Goal: Information Seeking & Learning: Learn about a topic

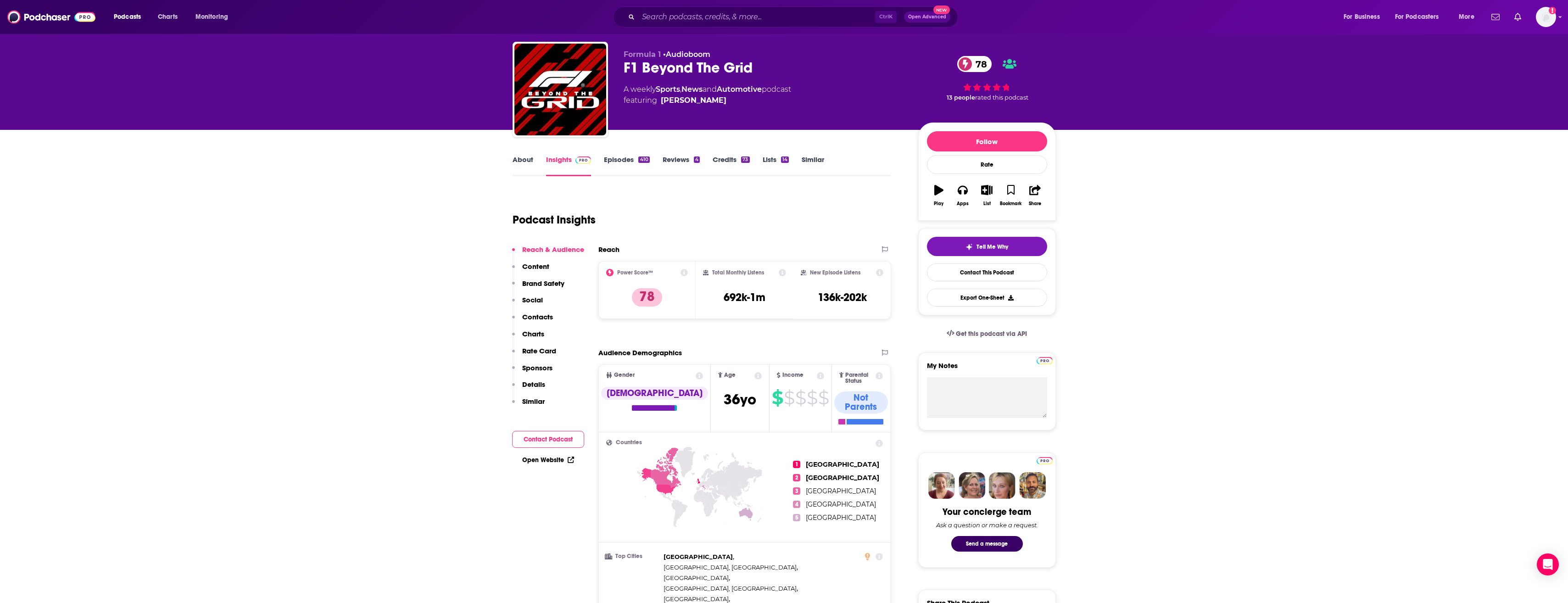
scroll to position [19, 0]
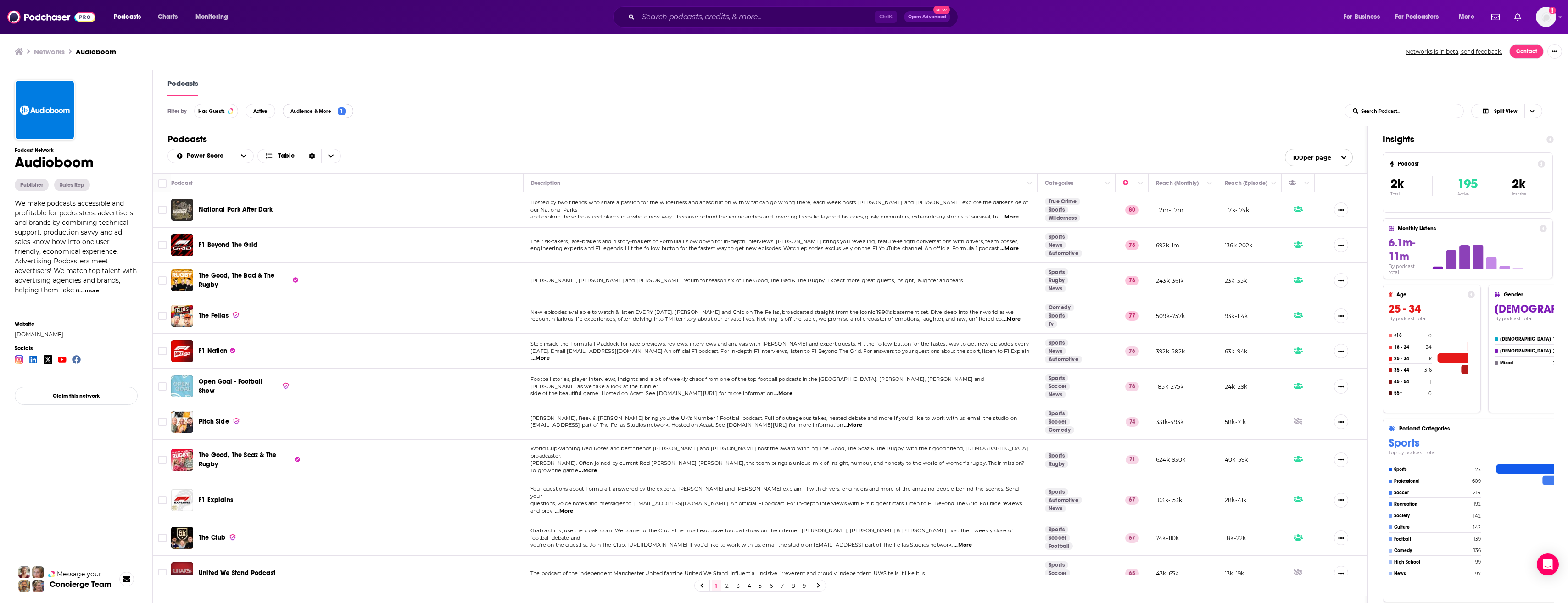
click at [336, 114] on span "Audience & More 1" at bounding box center [318, 112] width 70 height 8
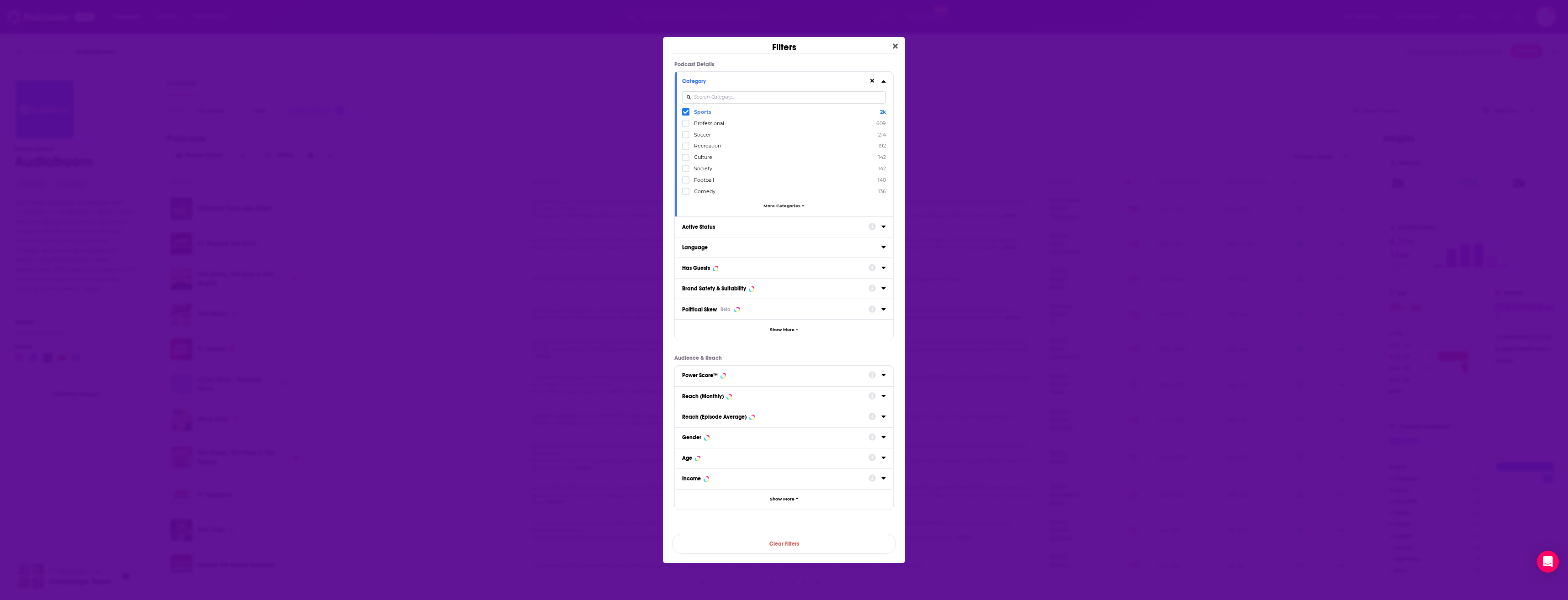
click at [686, 111] on icon "Dialog" at bounding box center [686, 112] width 6 height 6
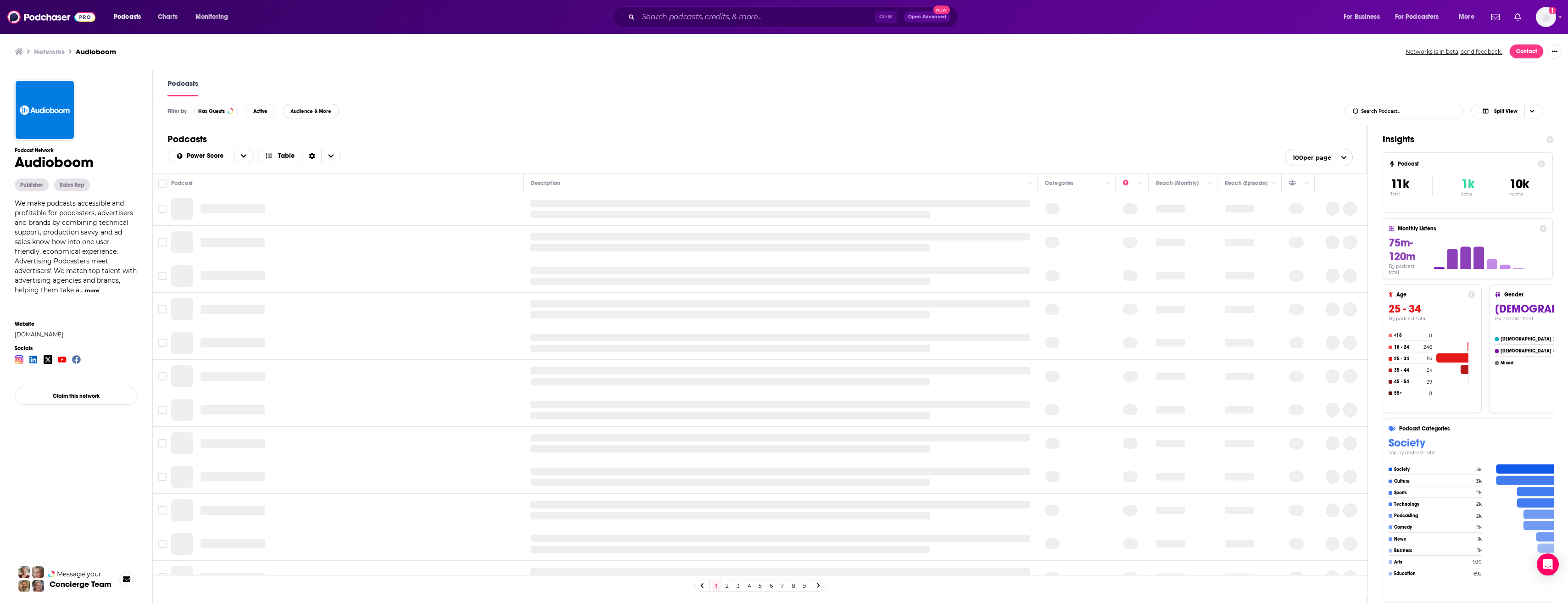
click at [310, 115] on button "Audience & More" at bounding box center [310, 111] width 56 height 15
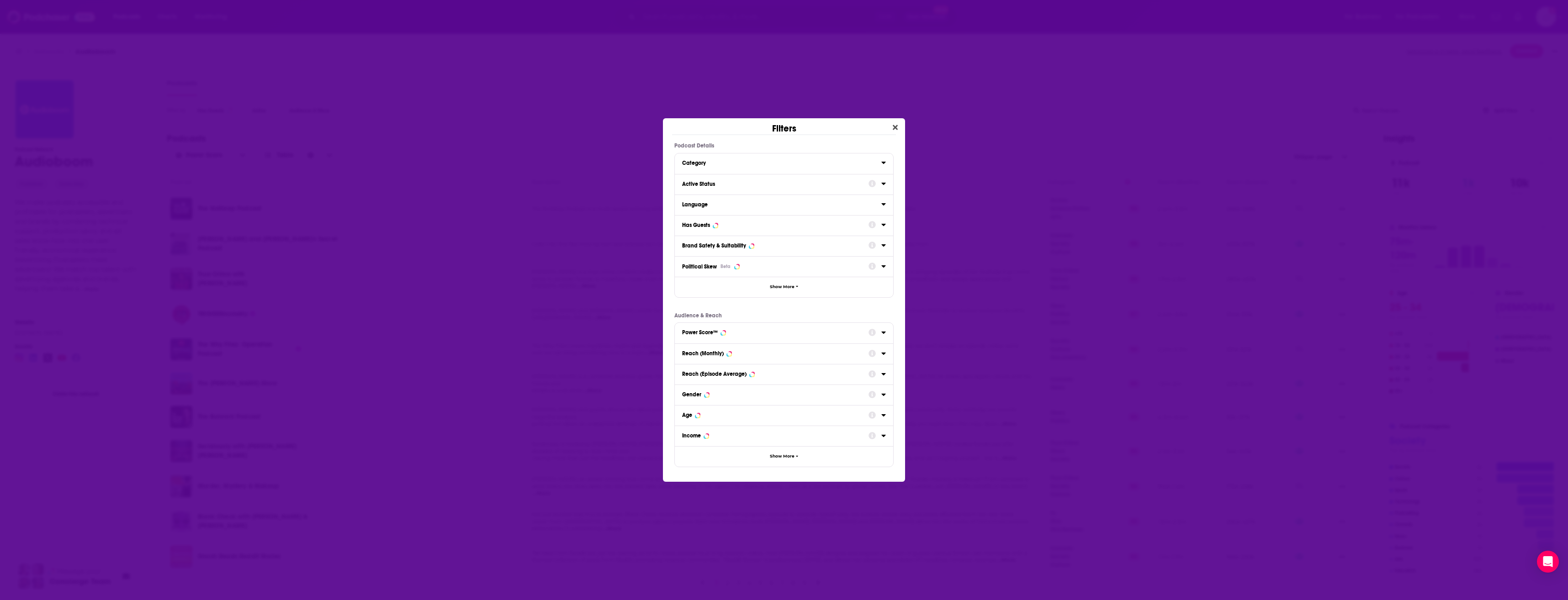
click at [884, 165] on icon "Dialog" at bounding box center [883, 163] width 5 height 8
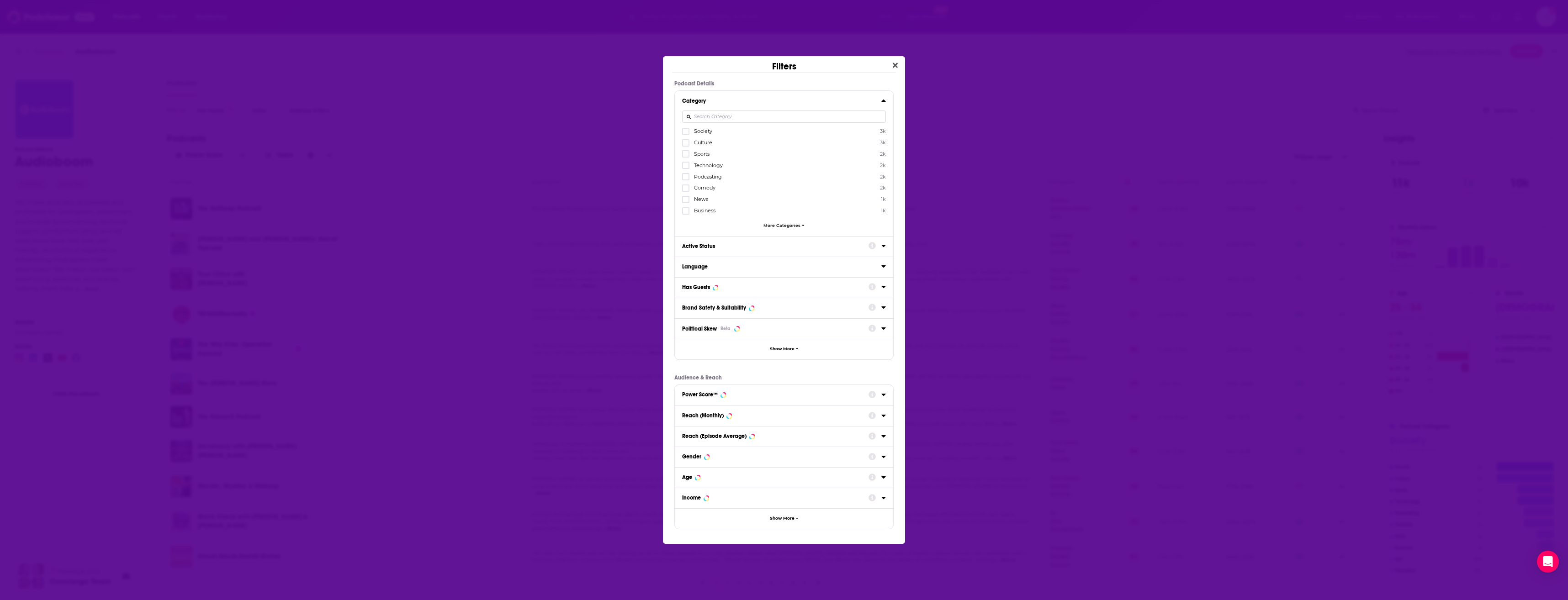
click at [793, 225] on span "More Categories" at bounding box center [782, 225] width 37 height 5
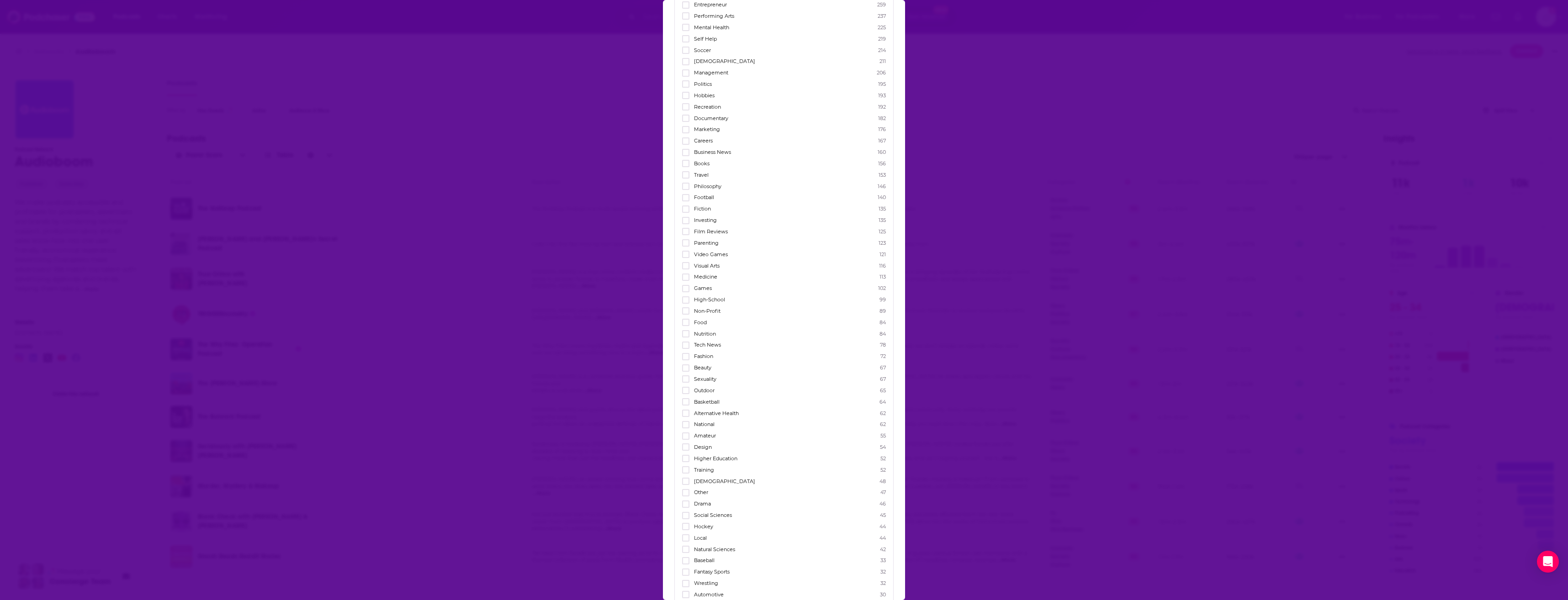
scroll to position [366, 0]
click at [687, 322] on icon "Dialog" at bounding box center [686, 322] width 6 height 4
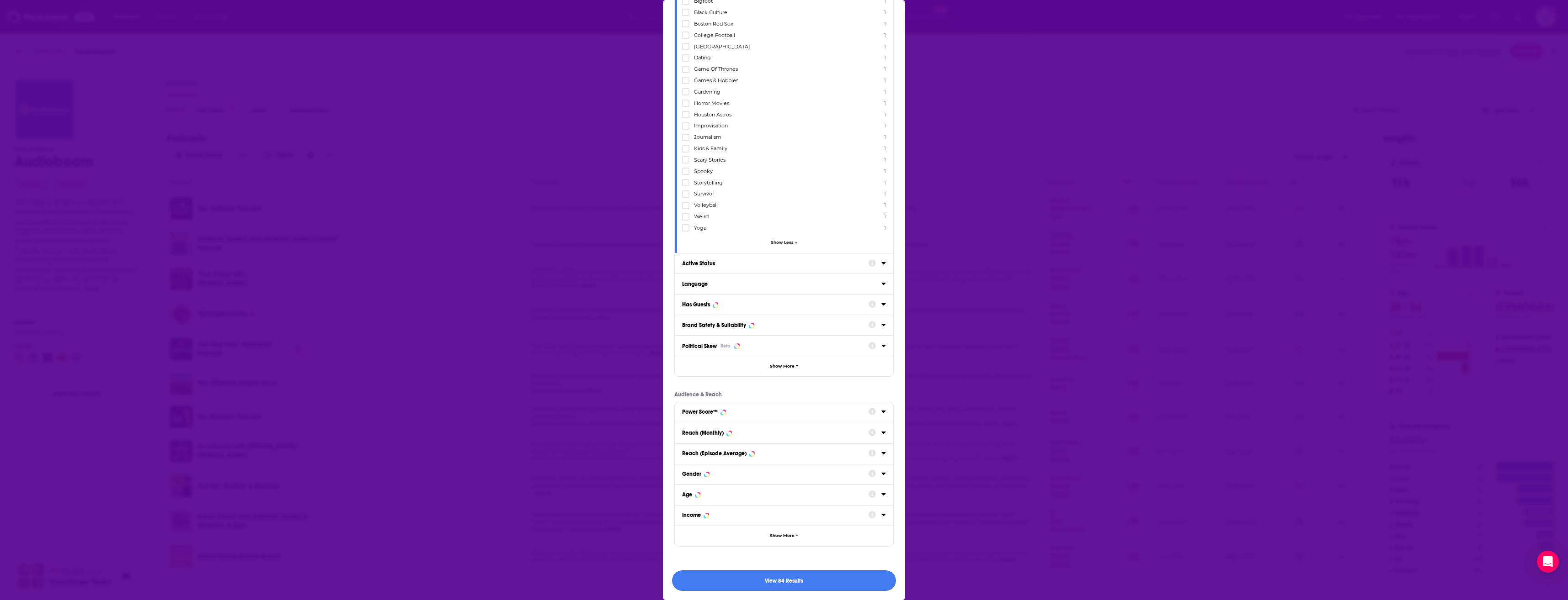
click at [801, 576] on button "View 84 Results" at bounding box center [784, 581] width 224 height 20
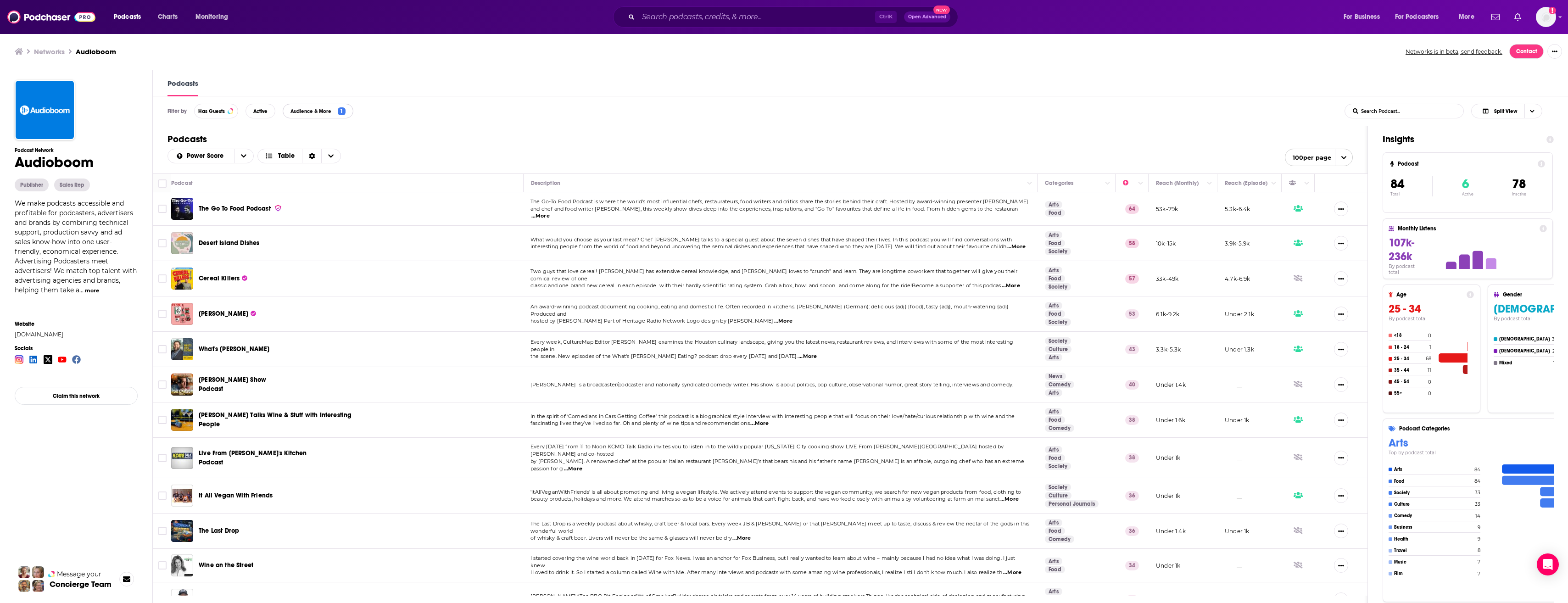
click at [343, 112] on span "1" at bounding box center [342, 112] width 8 height 8
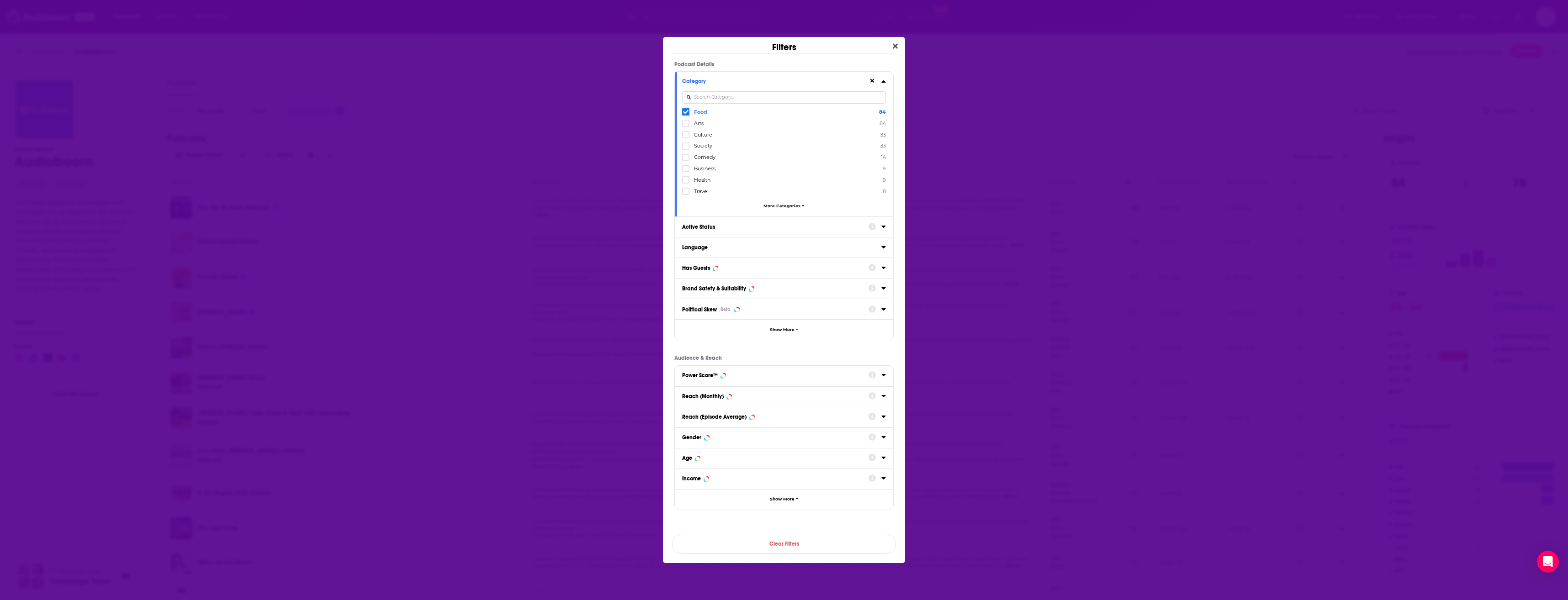
click at [776, 208] on span "More Categories" at bounding box center [782, 205] width 37 height 5
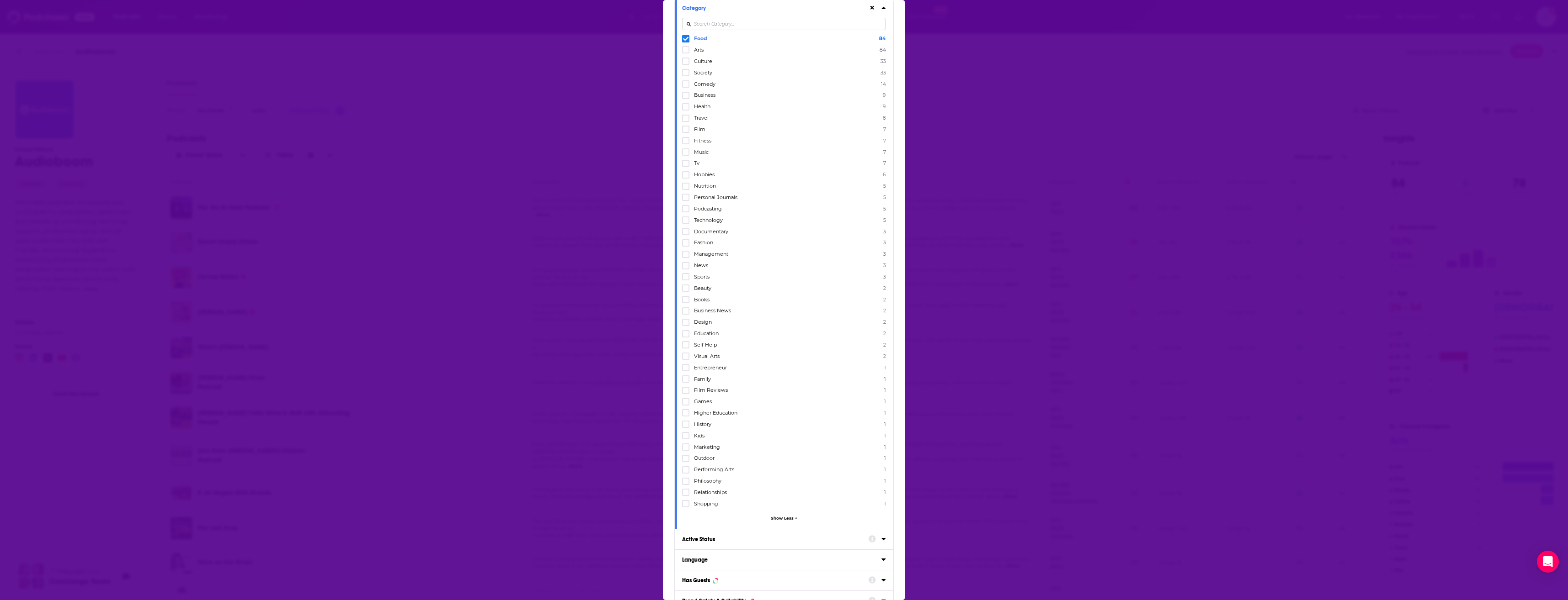
scroll to position [40, 0]
click at [688, 500] on icon "Dialog" at bounding box center [686, 501] width 6 height 4
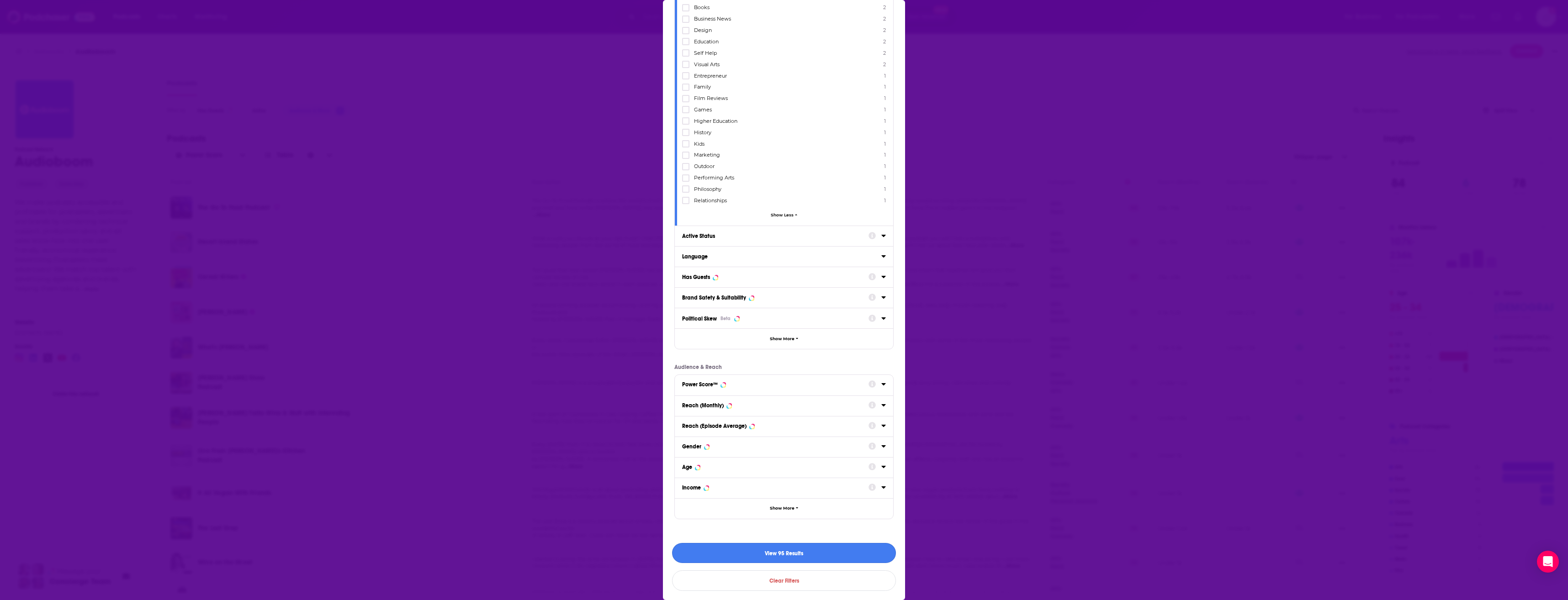
click at [796, 550] on button "View 95 Results" at bounding box center [784, 553] width 224 height 20
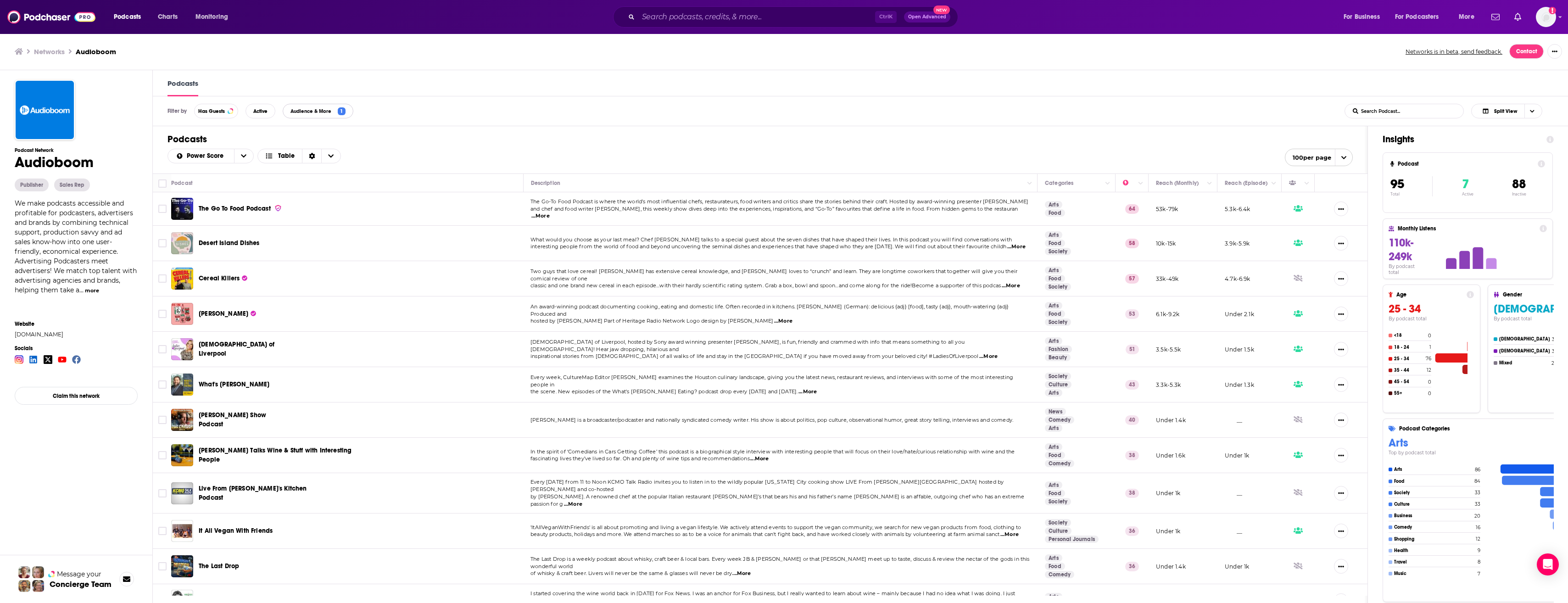
click at [339, 113] on span "1" at bounding box center [342, 112] width 8 height 8
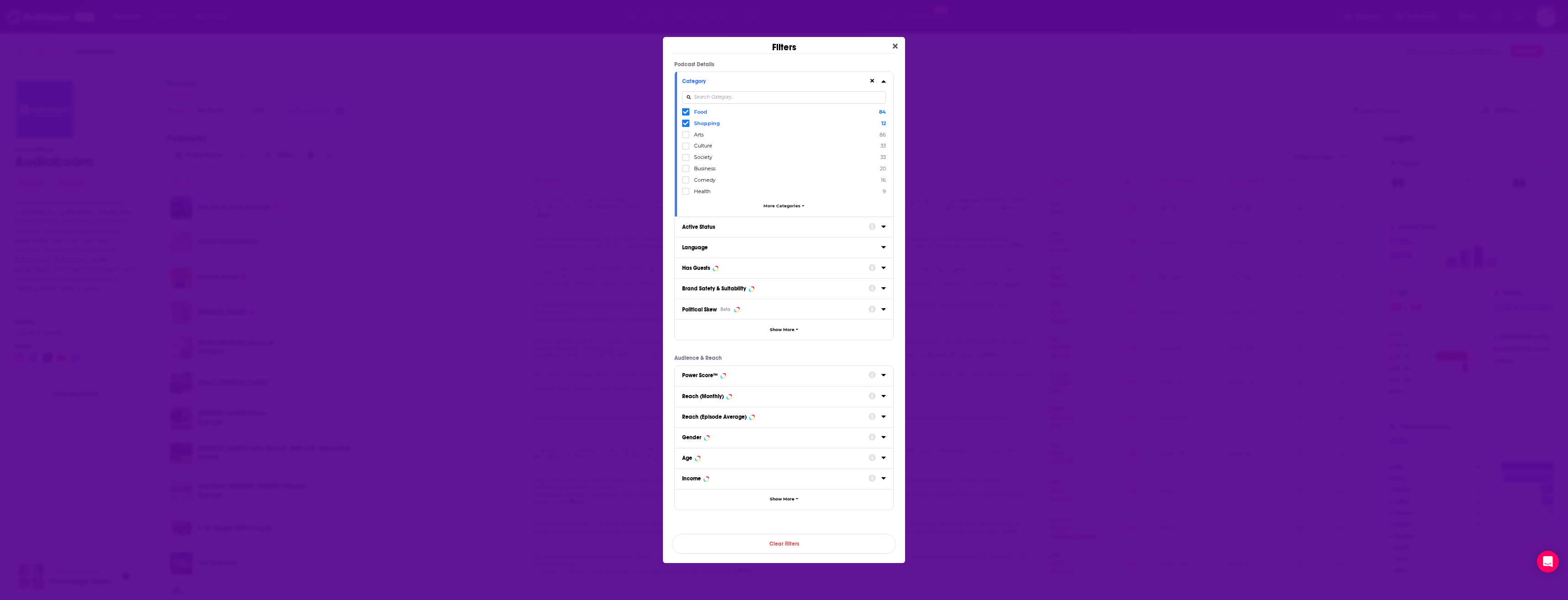
click at [782, 205] on span "More Categories" at bounding box center [782, 205] width 37 height 5
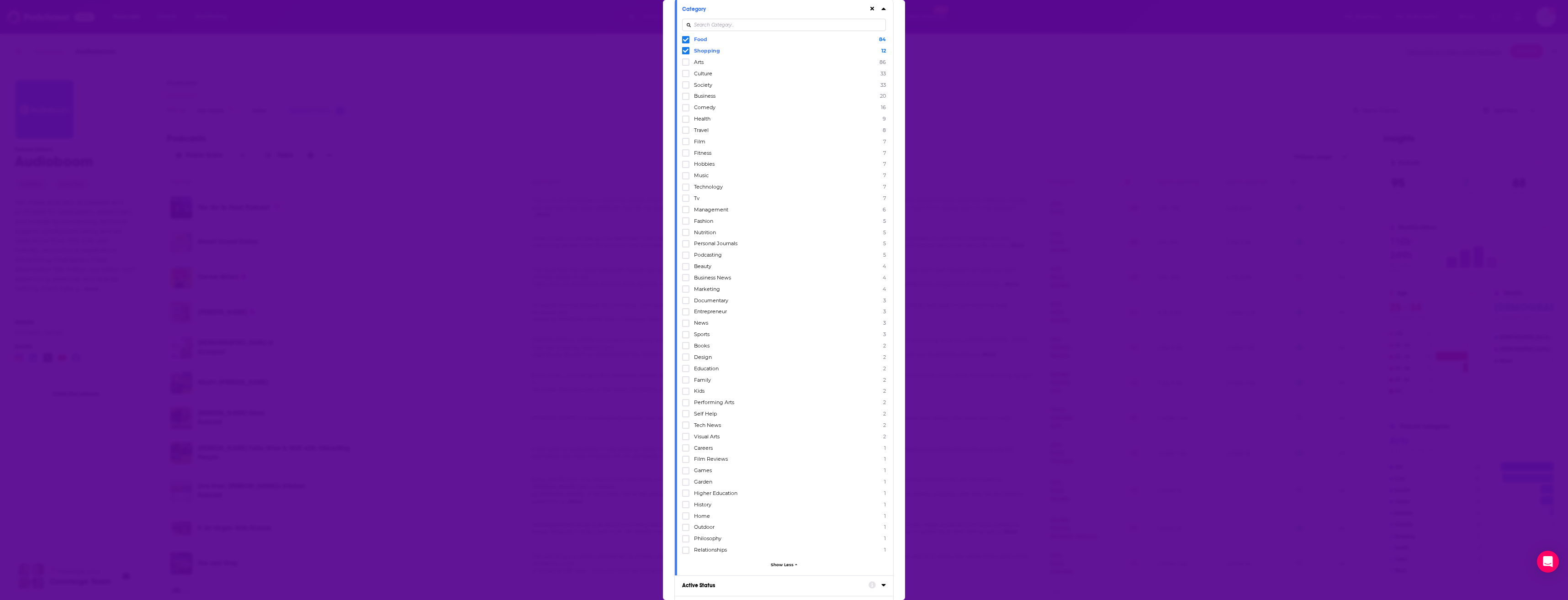
scroll to position [42, 0]
click at [686, 215] on icon "Dialog" at bounding box center [686, 215] width 6 height 4
click at [687, 397] on icon "Dialog" at bounding box center [686, 397] width 6 height 4
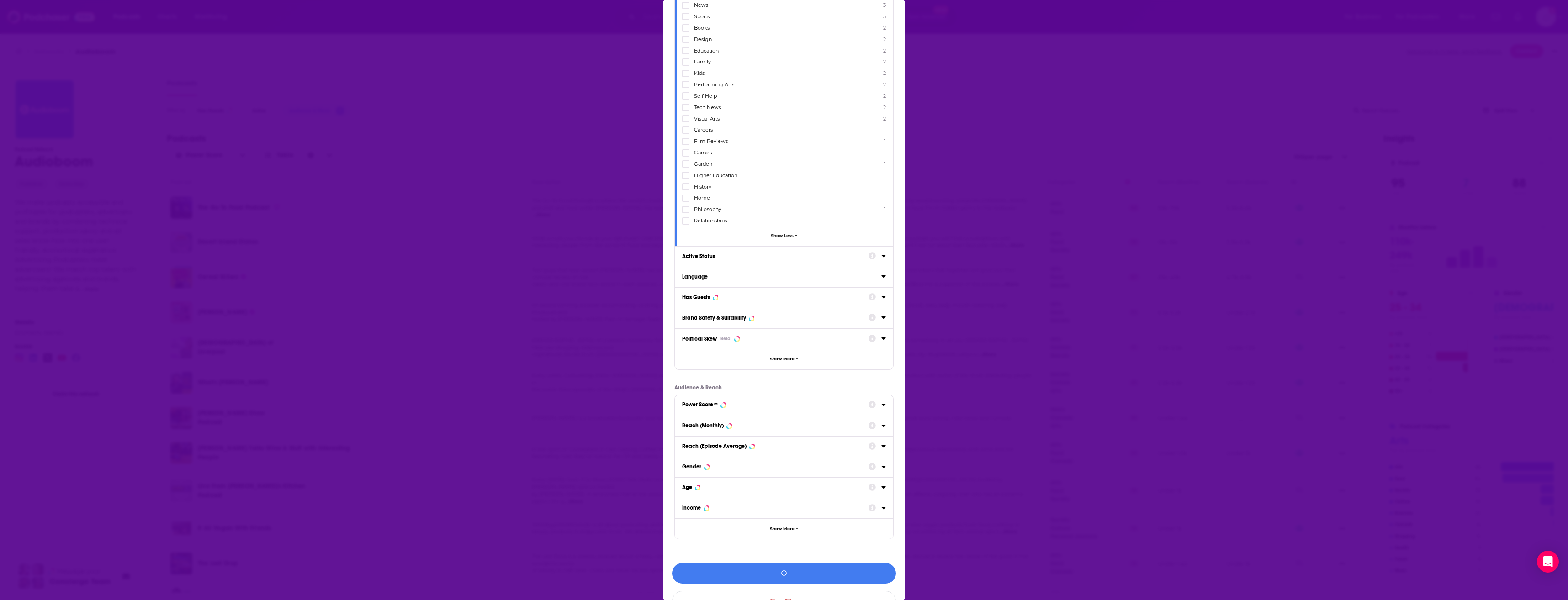
scroll to position [386, 0]
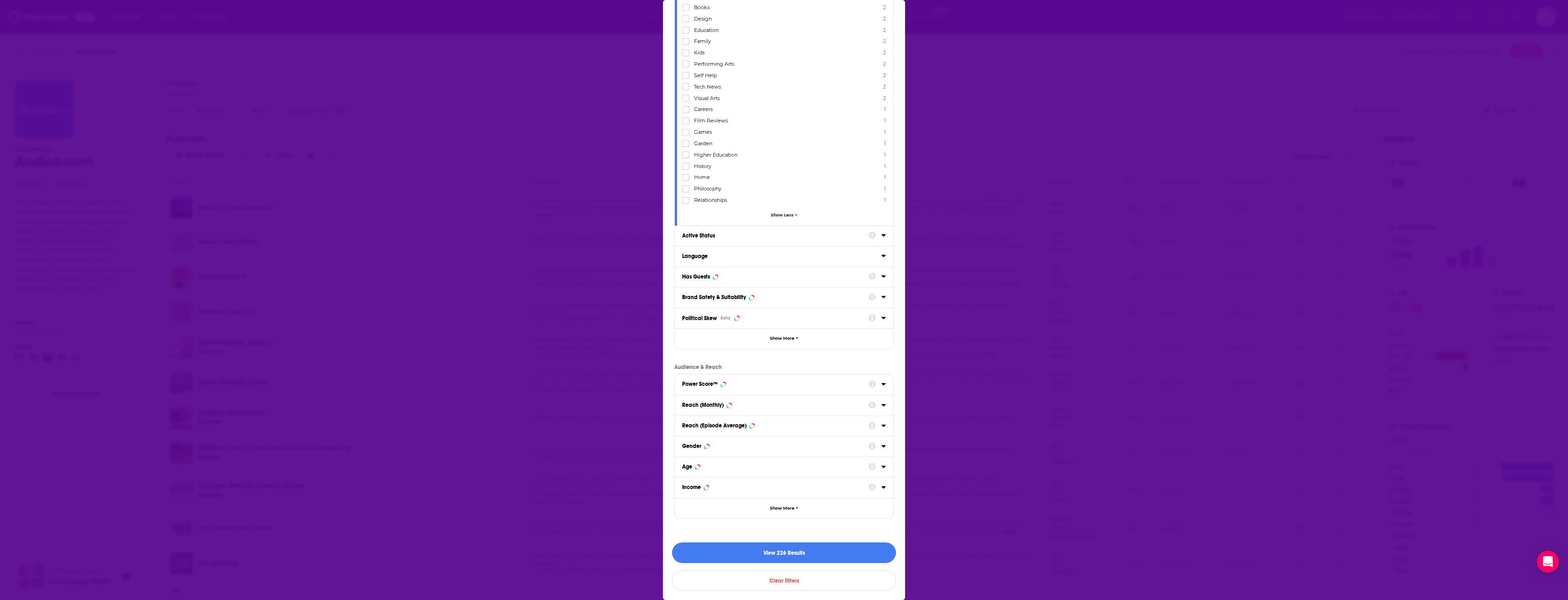
click at [815, 550] on button "View 226 Results" at bounding box center [784, 553] width 224 height 20
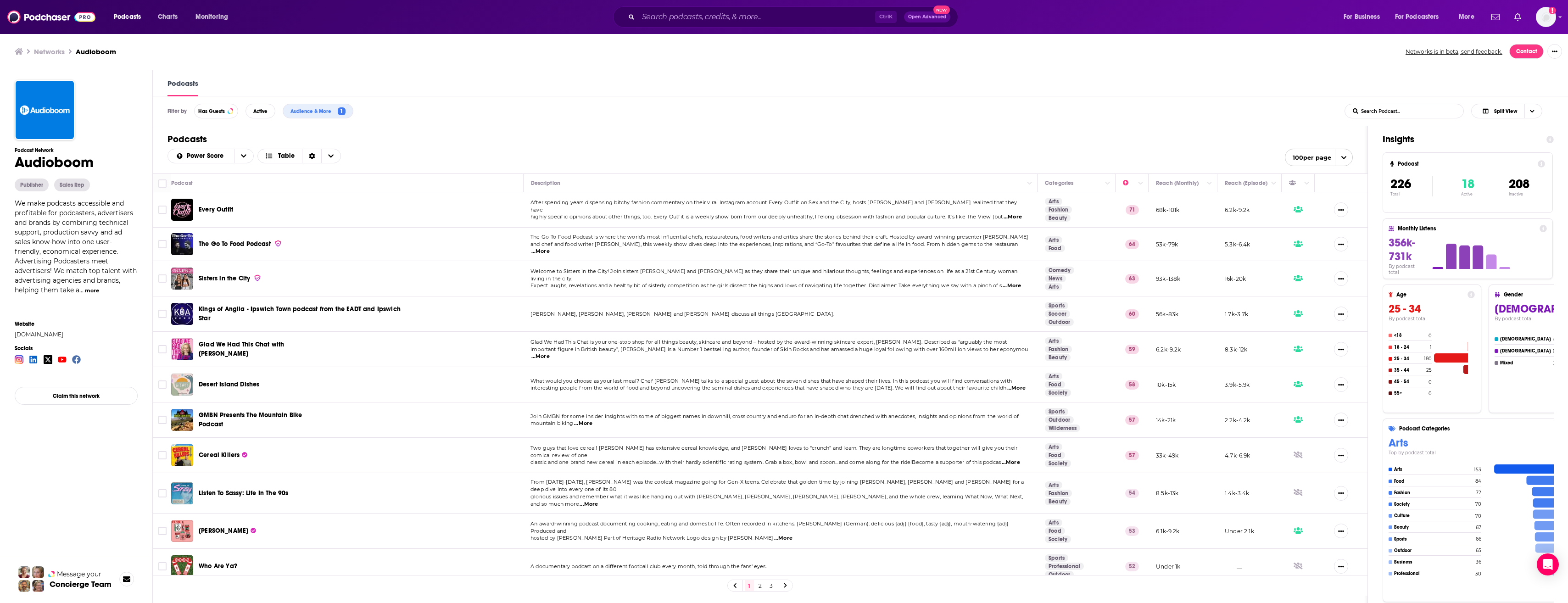
click at [1020, 283] on span "...More" at bounding box center [1011, 286] width 18 height 8
click at [986, 106] on div "Filter by Has Guests Active Audience & More 1 List Search Input Search Podcast.…" at bounding box center [861, 111] width 1417 height 30
click at [324, 114] on span "Audience & More" at bounding box center [312, 111] width 45 height 5
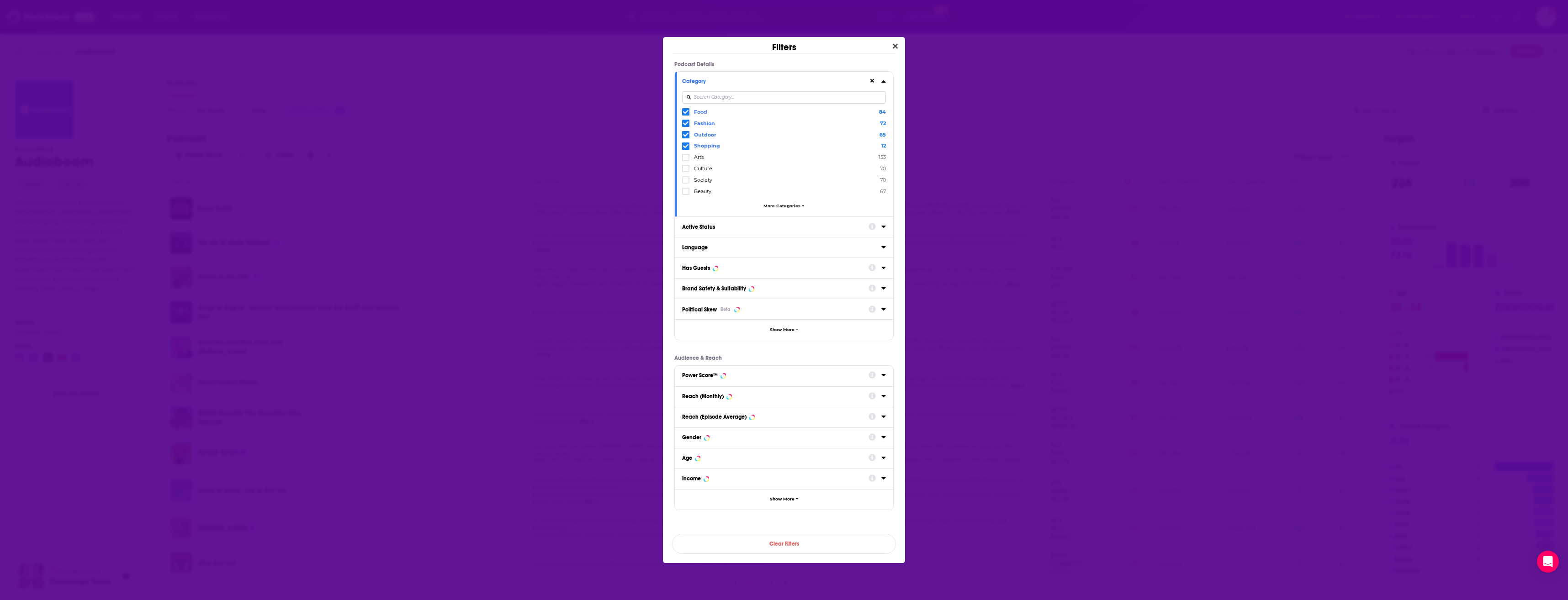
click at [781, 208] on span "More Categories" at bounding box center [782, 205] width 37 height 5
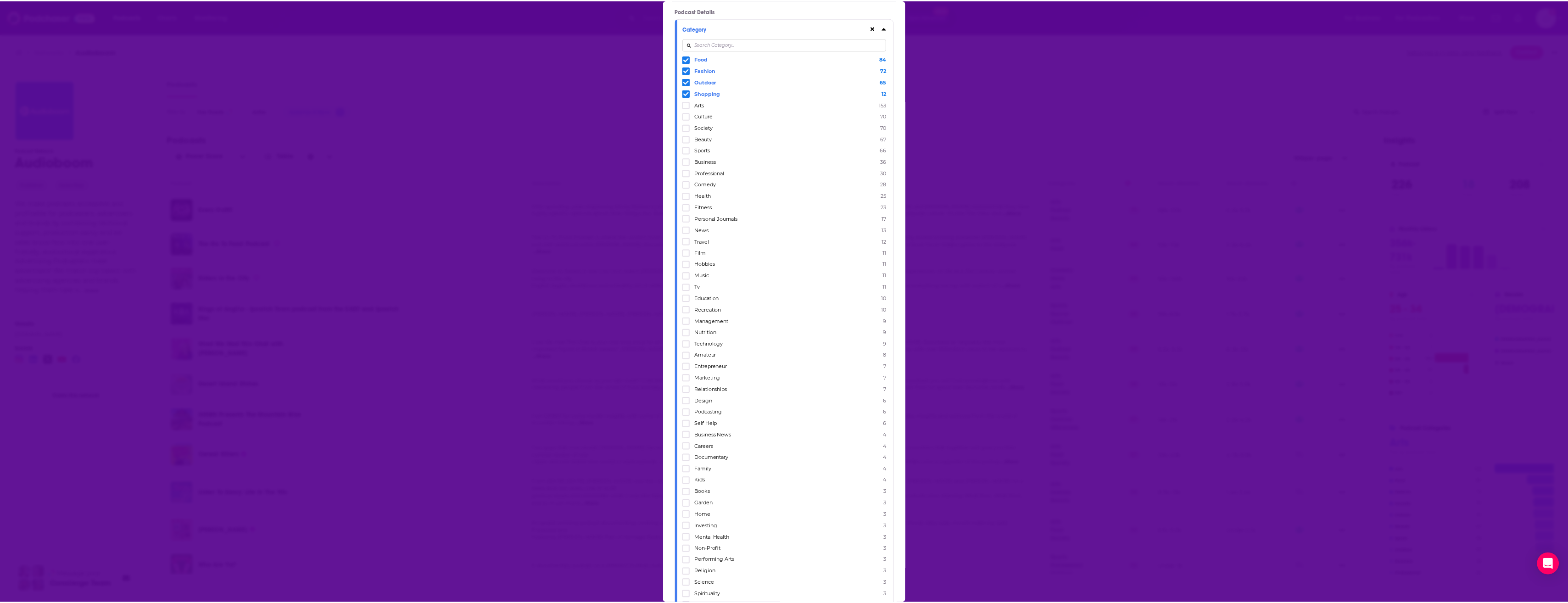
scroll to position [0, 0]
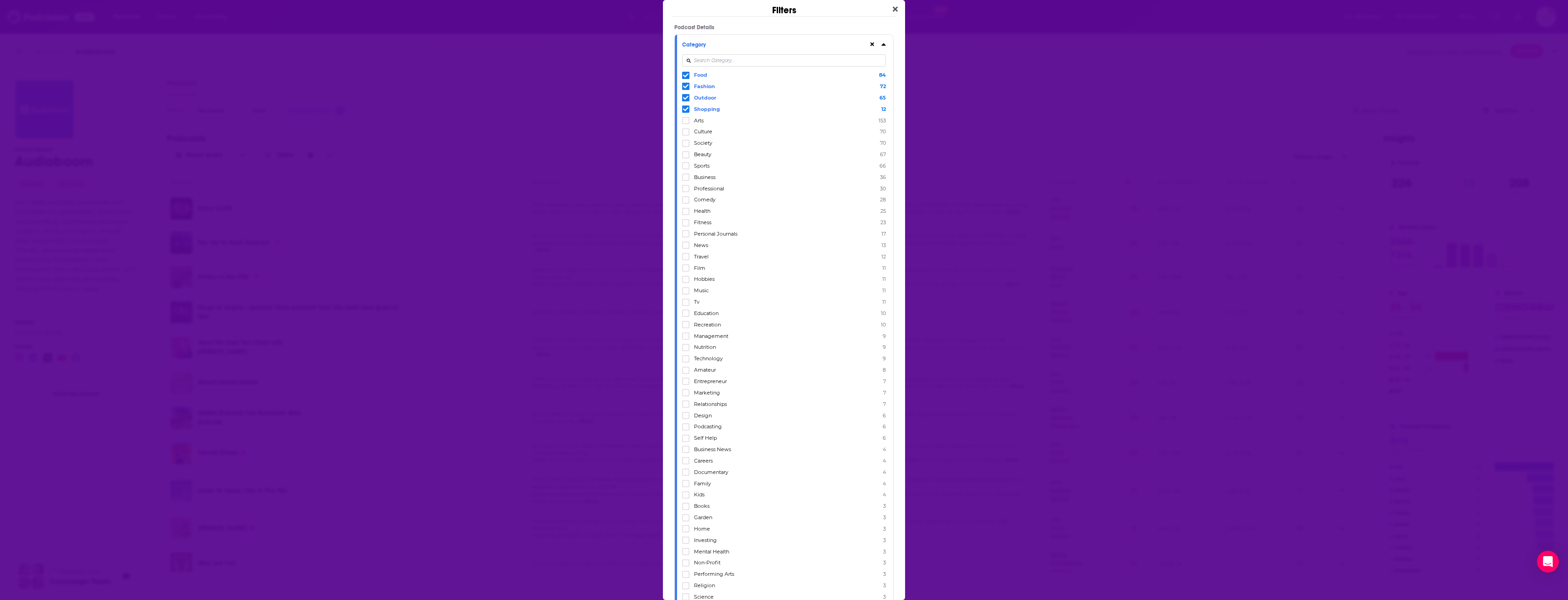
click at [689, 106] on span "Dialog" at bounding box center [686, 109] width 8 height 8
click at [686, 97] on icon "Dialog" at bounding box center [686, 98] width 6 height 6
click at [686, 85] on icon "Dialog" at bounding box center [686, 87] width 6 height 6
click at [685, 75] on icon "Dialog" at bounding box center [686, 75] width 6 height 6
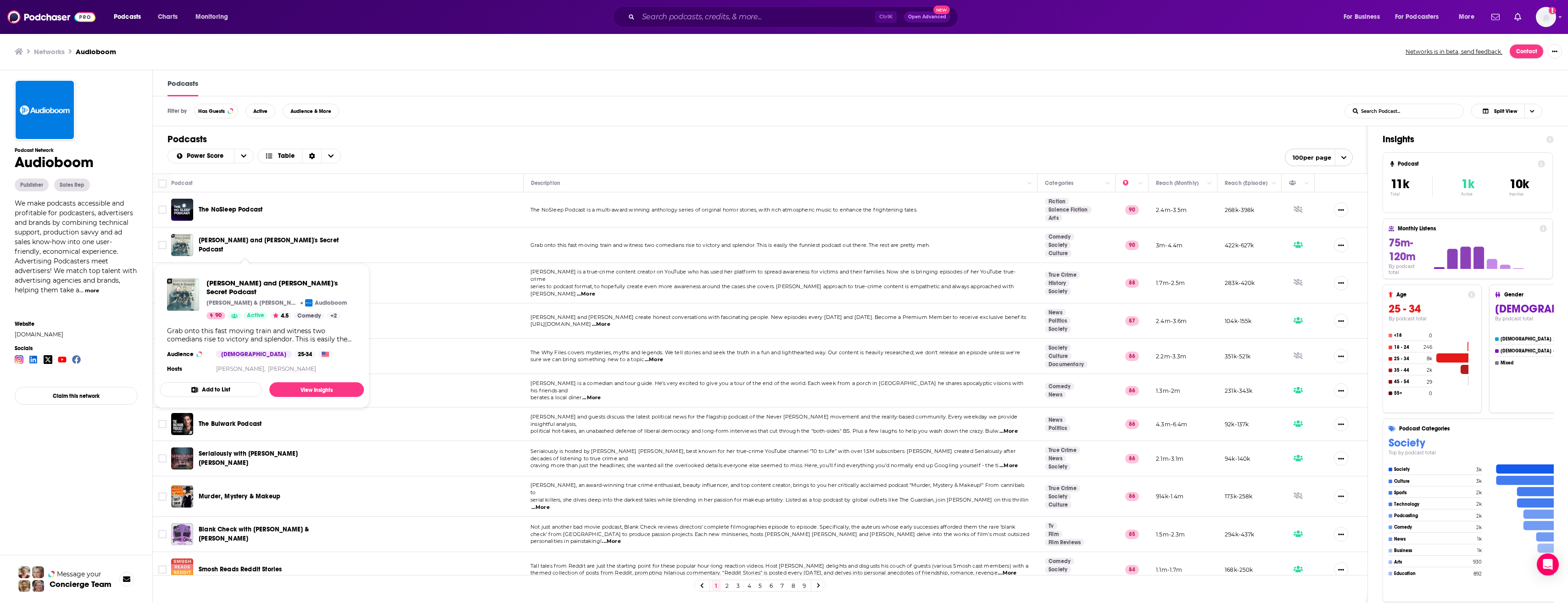
click at [266, 242] on span "[PERSON_NAME] and [PERSON_NAME]'s Secret Podcast" at bounding box center [269, 245] width 140 height 17
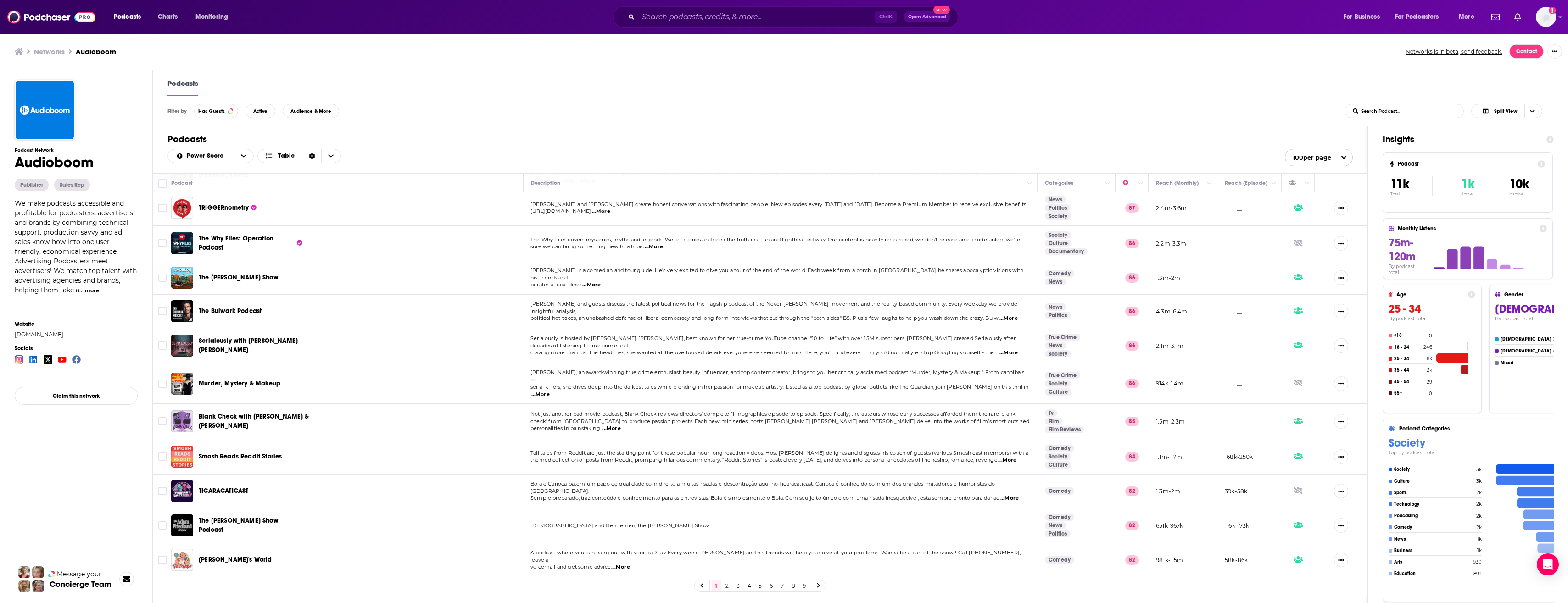
scroll to position [115, 0]
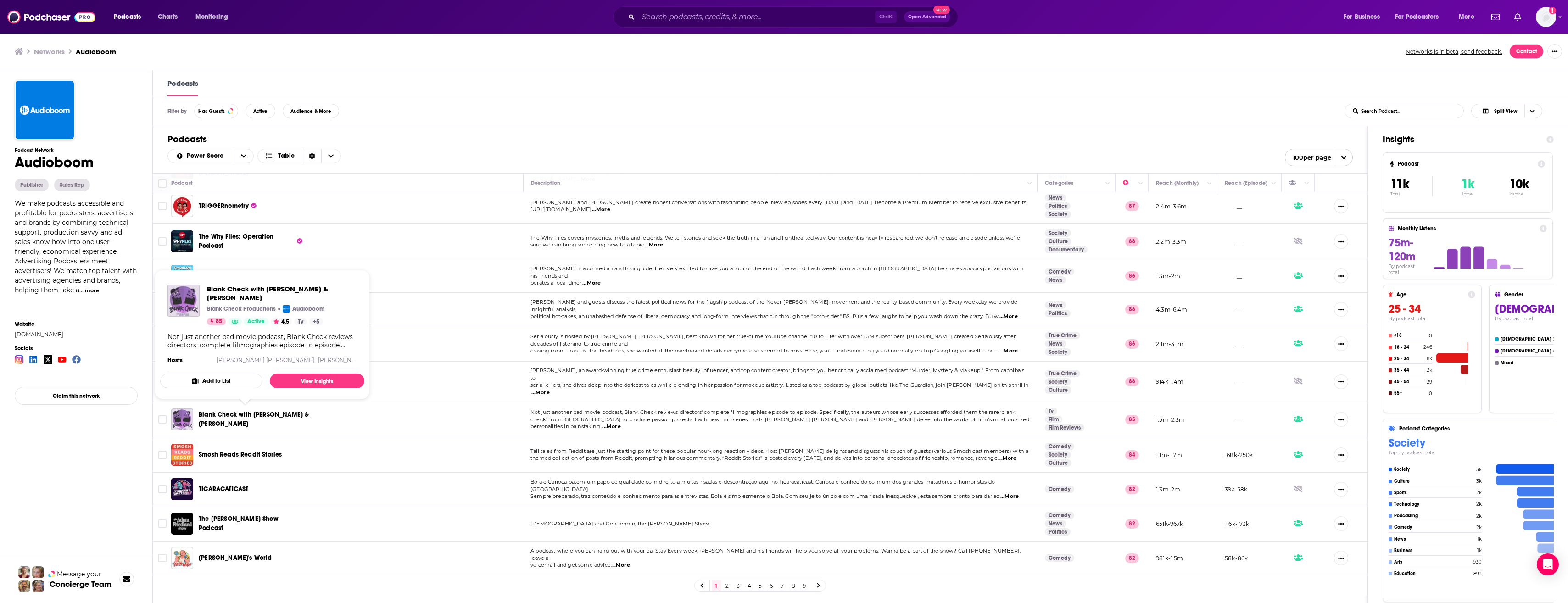
click at [251, 411] on span "Blank Check with [PERSON_NAME] & [PERSON_NAME]" at bounding box center [253, 419] width 110 height 17
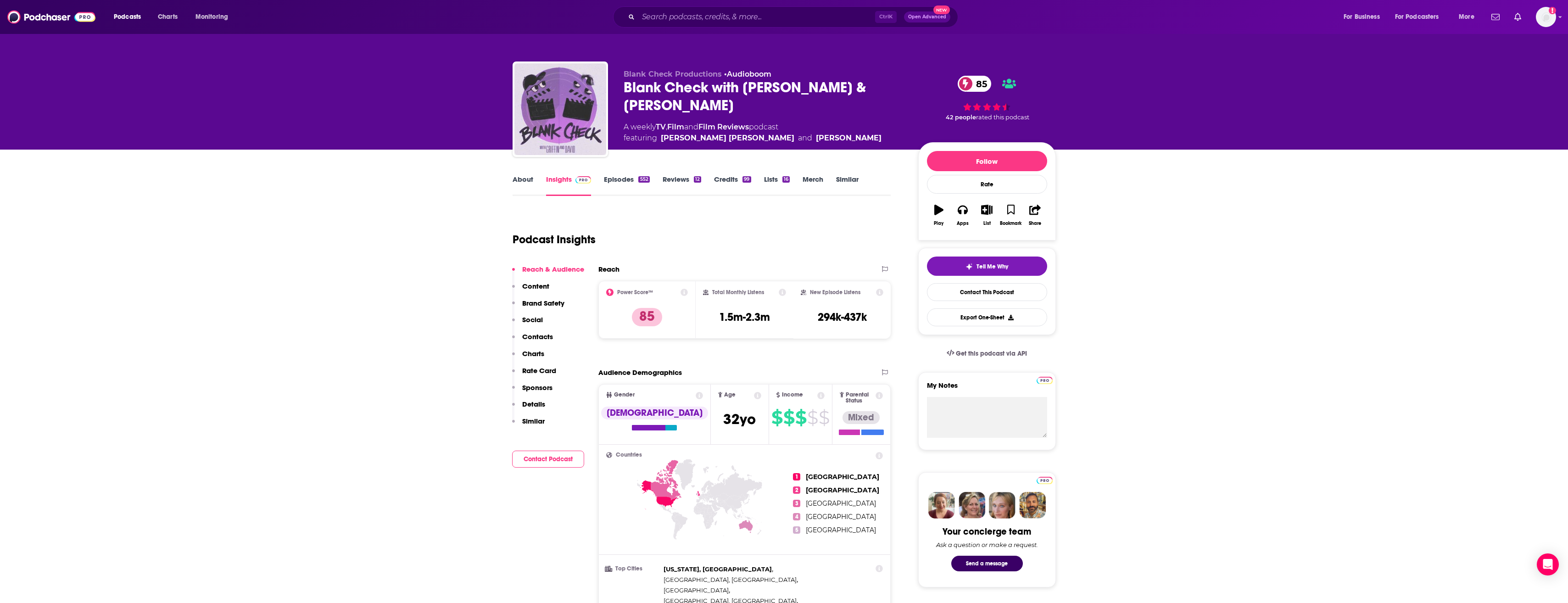
click at [523, 186] on link "About" at bounding box center [522, 185] width 20 height 21
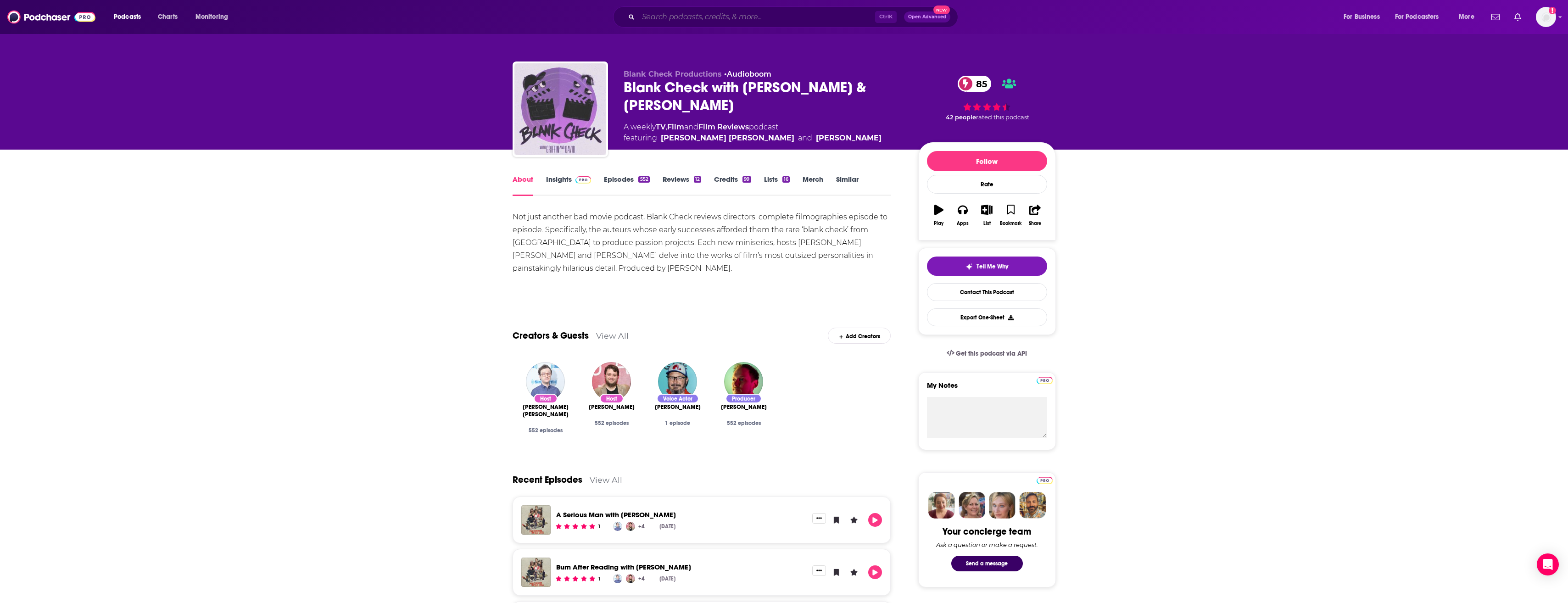
click at [778, 17] on input "Search podcasts, credits, & more..." at bounding box center [757, 17] width 237 height 15
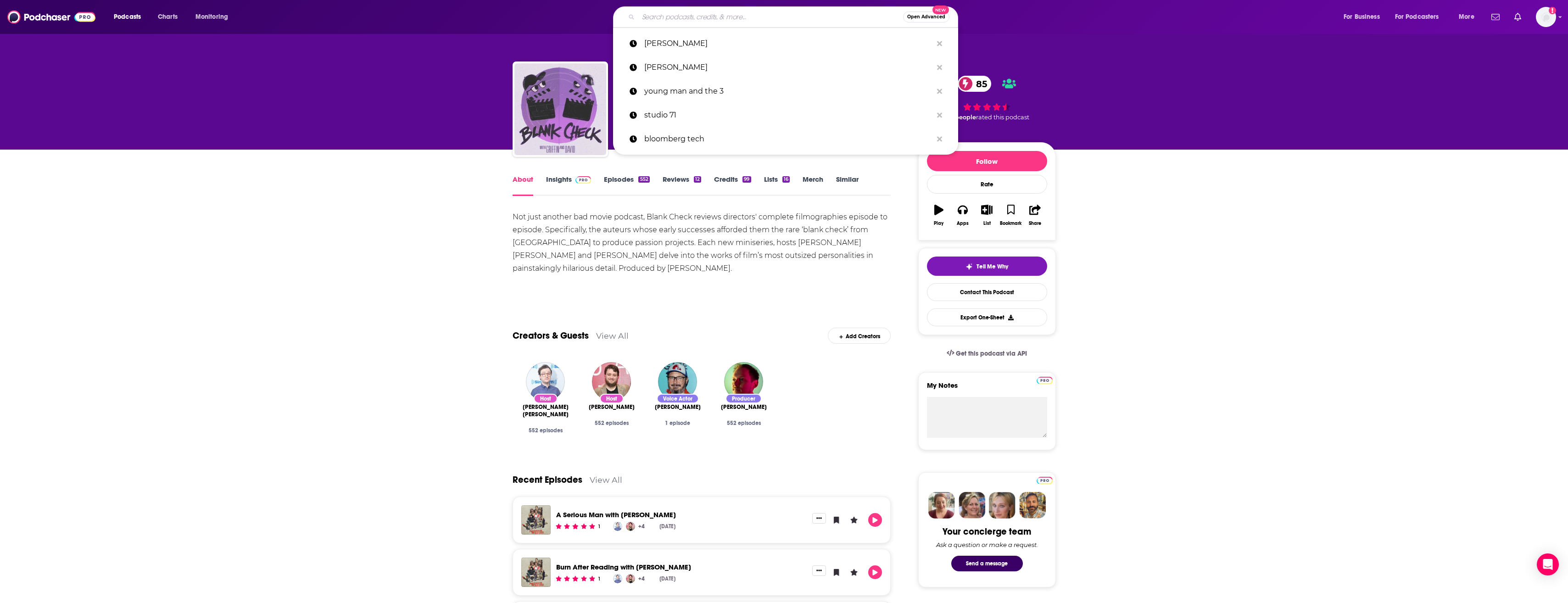
paste input "Forever Blueshirts Podcast"
type input "Forever Blueshirts Podcast"
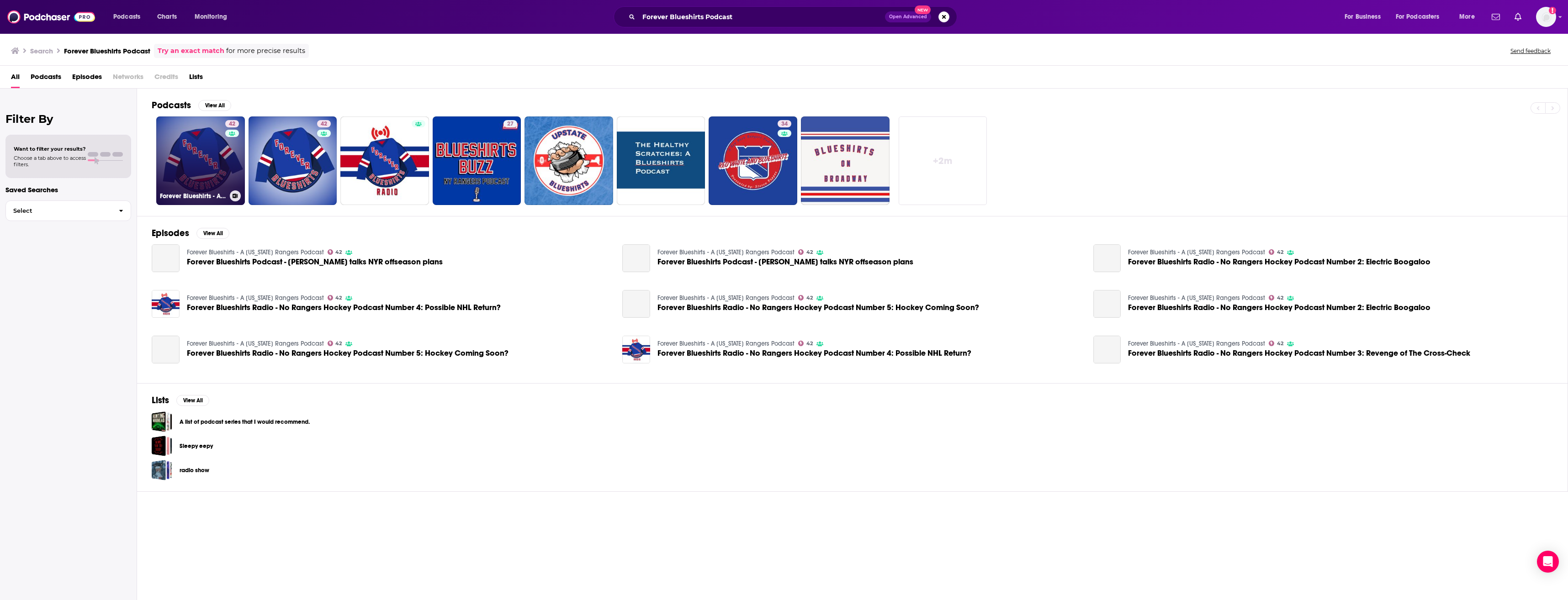
click at [211, 159] on link "42 Forever Blueshirts - A [US_STATE] Rangers Podcast" at bounding box center [201, 161] width 89 height 89
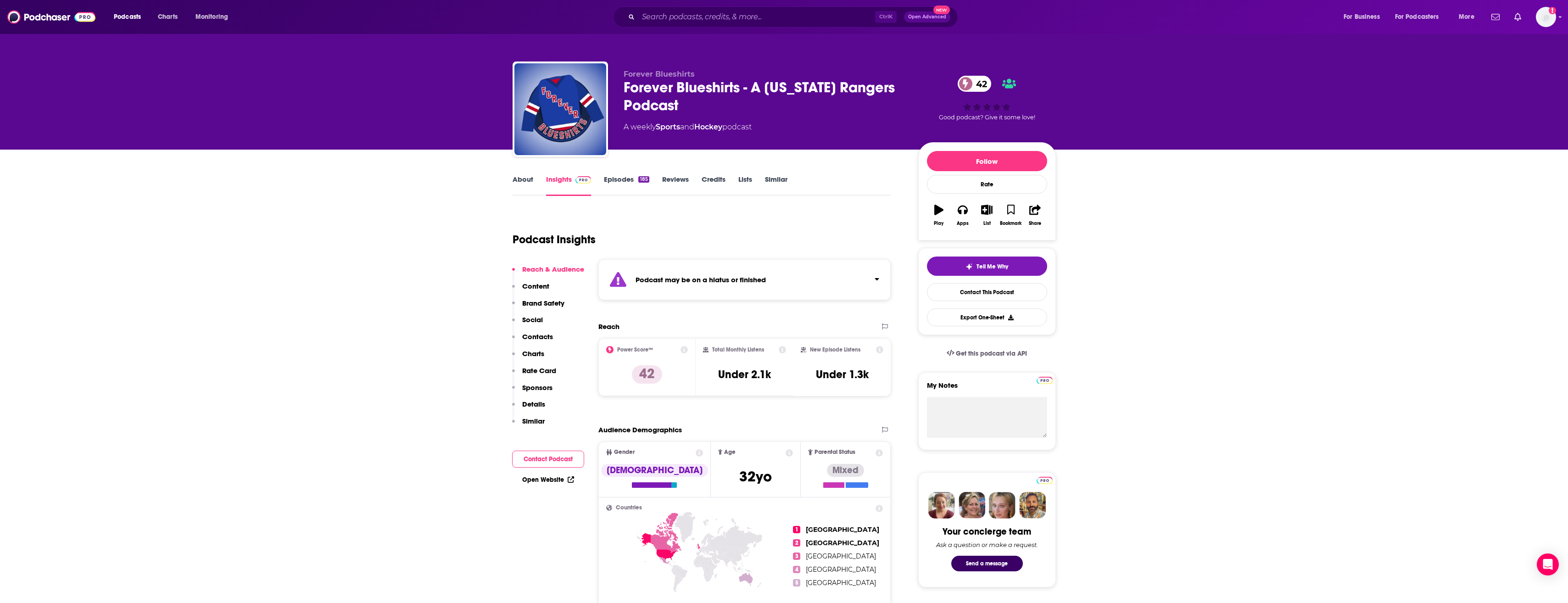
click at [527, 174] on div "About Insights Episodes 185 Reviews Credits Lists Similar" at bounding box center [702, 184] width 378 height 22
click at [527, 187] on link "About" at bounding box center [522, 185] width 20 height 21
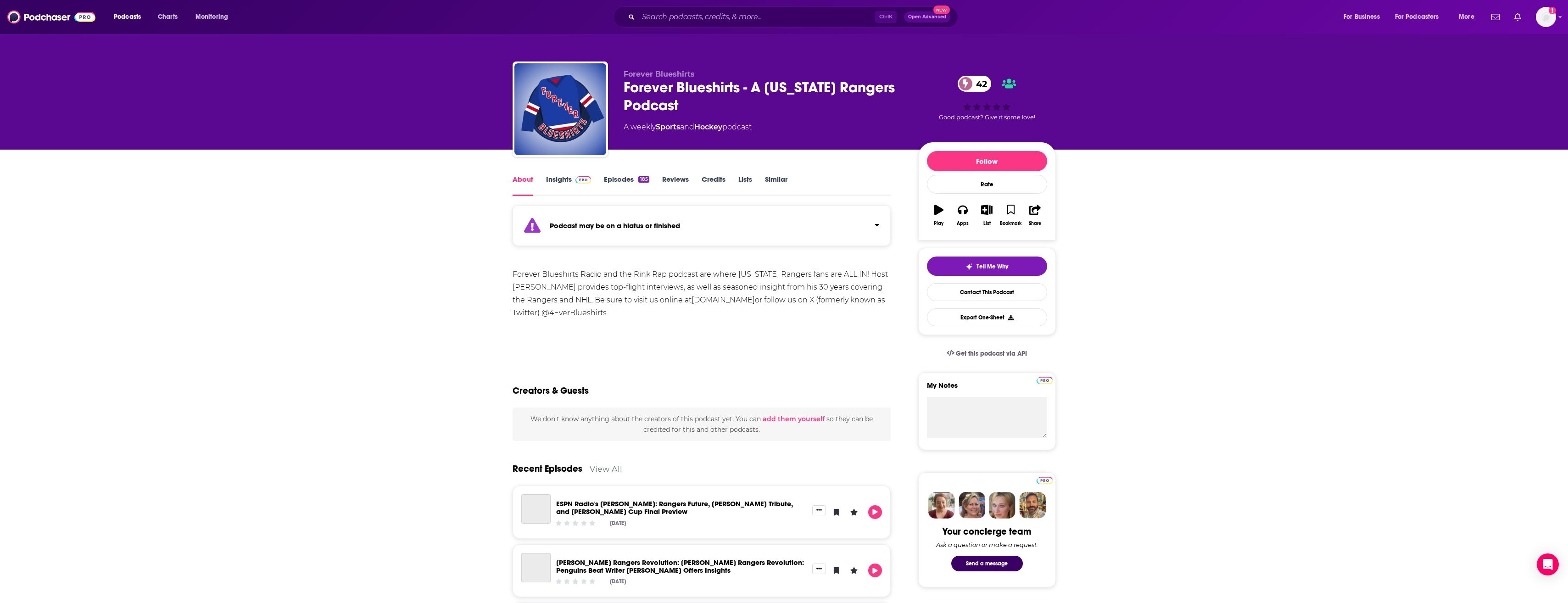
click at [617, 187] on link "Episodes 185" at bounding box center [626, 185] width 45 height 21
